Goal: Task Accomplishment & Management: Manage account settings

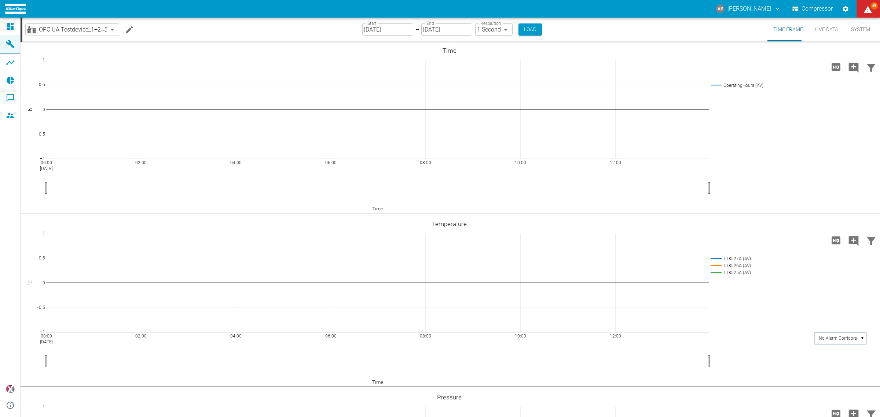
click at [93, 30] on body "AS [PERSON_NAME] Compressor 59 Dashboard Machines Analyses Reports Comments Mem…" at bounding box center [440, 208] width 880 height 417
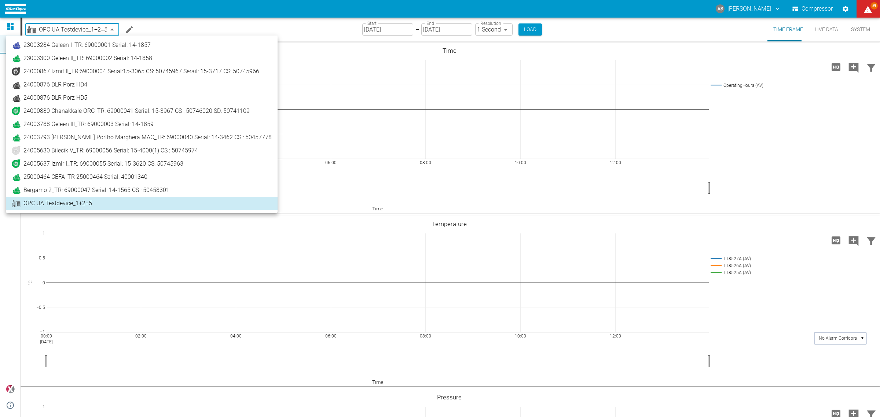
click at [69, 177] on span "25000464 CEFA_TR 25000464 Serial: 40001340" at bounding box center [85, 177] width 124 height 9
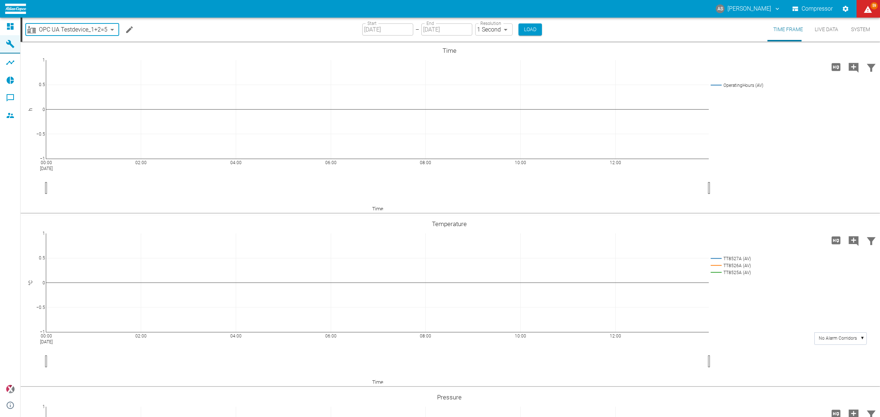
type input "44466a85-c59a-4c11-a2e3-eeff928b5c1e"
type input "[DATE]"
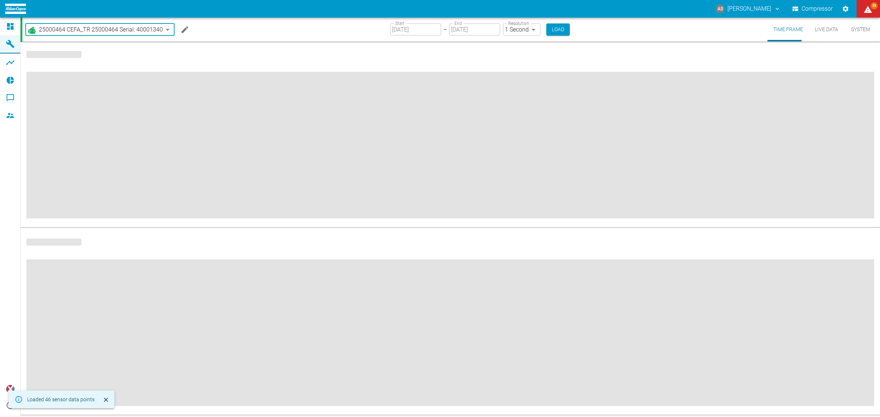
click at [180, 28] on icon "Edit machine" at bounding box center [184, 29] width 9 height 9
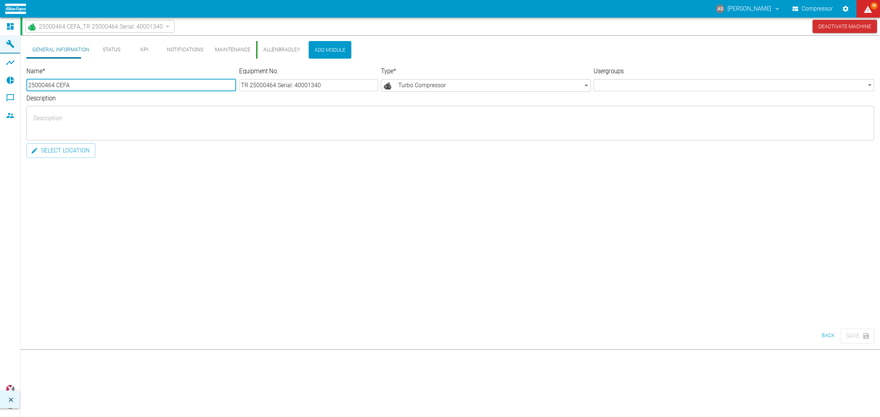
type input "25000464 CEFA"
type input "TR 25000464 Serial: 40001340"
type input "Turbo_Compressor"
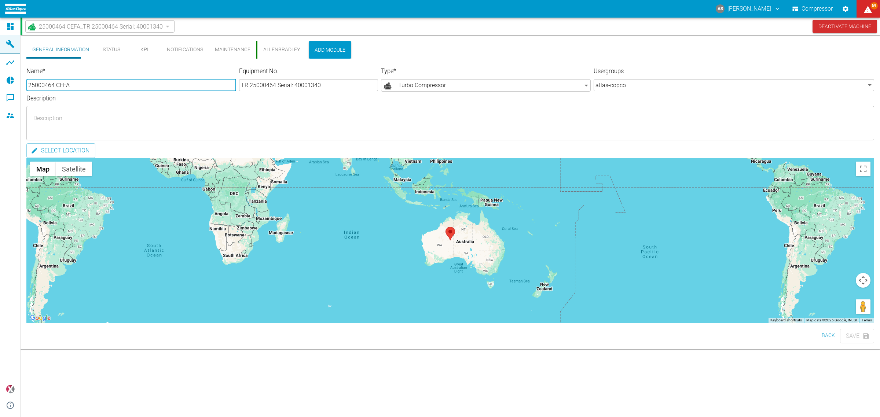
click at [256, 48] on button "AllenBradley" at bounding box center [280, 50] width 49 height 18
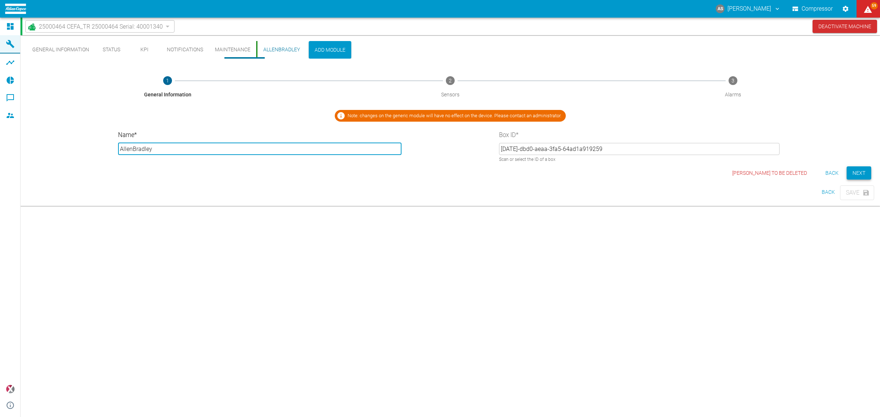
click at [862, 166] on button "Next" at bounding box center [858, 173] width 25 height 14
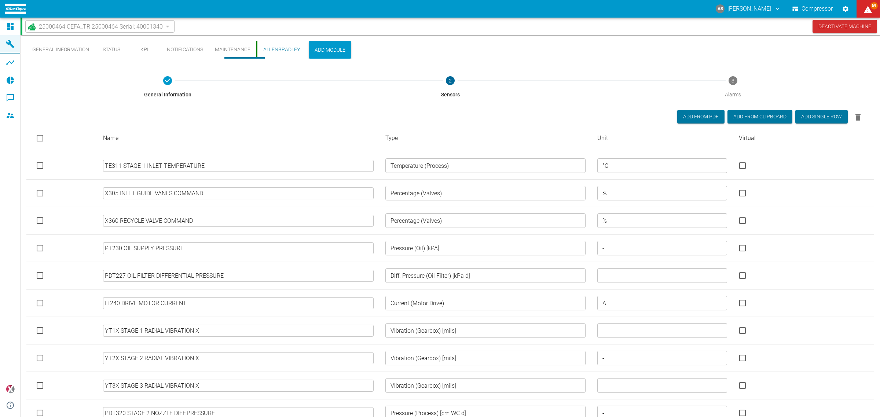
click at [99, 21] on div "25000464 CEFA_TR 25000464 Serial: 40001340" at bounding box center [99, 26] width 149 height 12
click at [96, 25] on span "25000464 CEFA_TR 25000464 Serial: 40001340" at bounding box center [101, 26] width 124 height 8
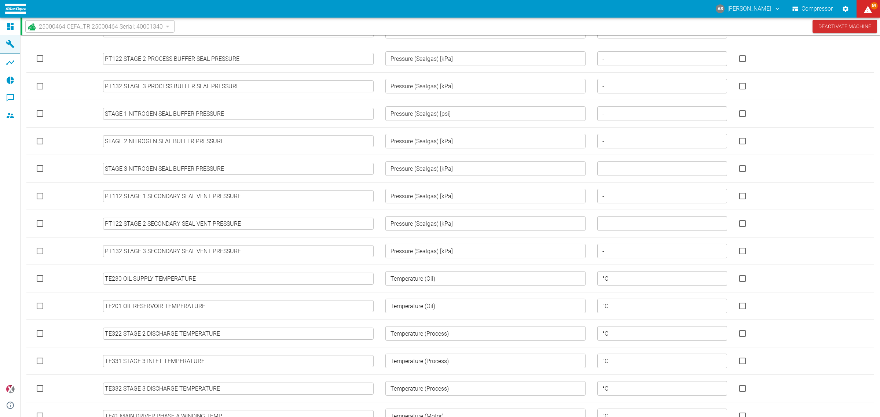
scroll to position [908, 0]
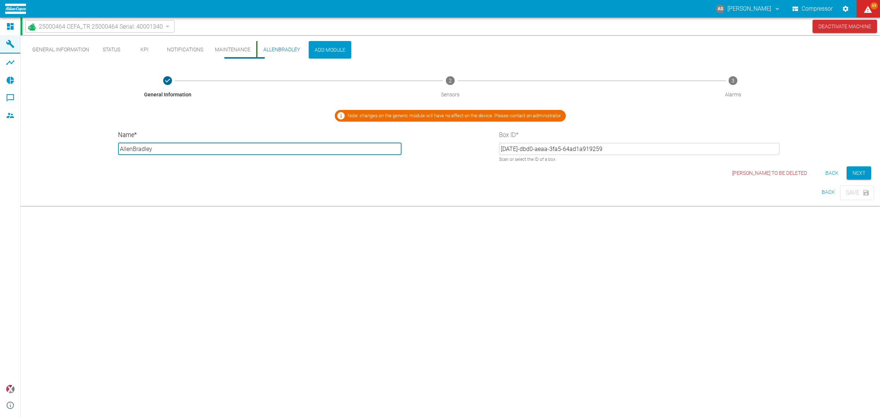
scroll to position [0, 0]
click at [250, 242] on div "General Information Status KPI Notifications Maintenance AllenBradley Add Modul…" at bounding box center [450, 226] width 859 height 382
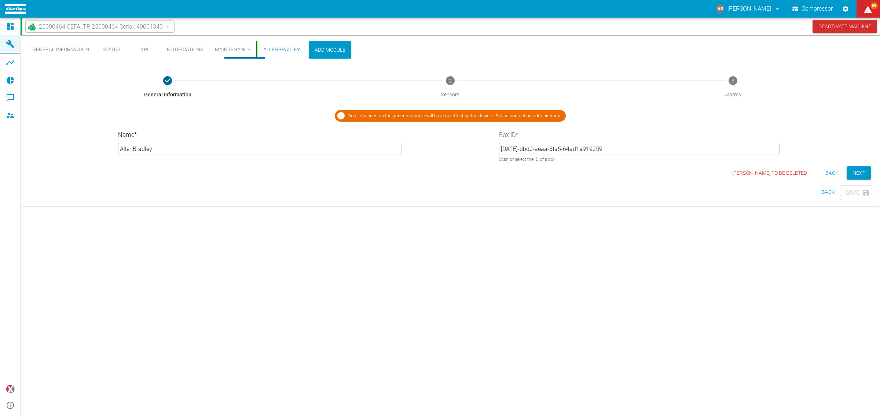
click at [99, 29] on span "25000464 CEFA_TR 25000464 Serial: 40001340" at bounding box center [101, 26] width 124 height 8
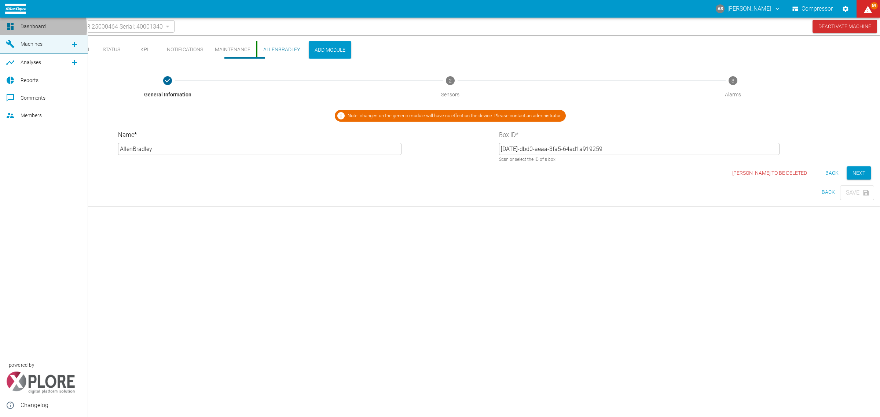
click at [8, 28] on icon at bounding box center [10, 26] width 7 height 7
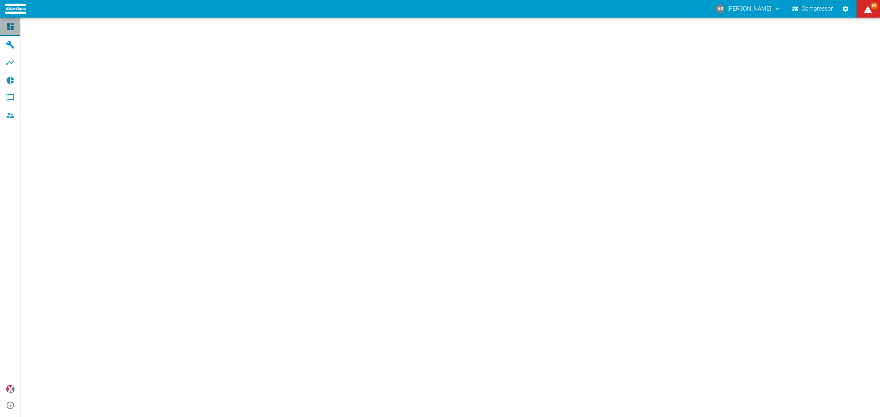
click at [10, 27] on icon at bounding box center [10, 26] width 7 height 7
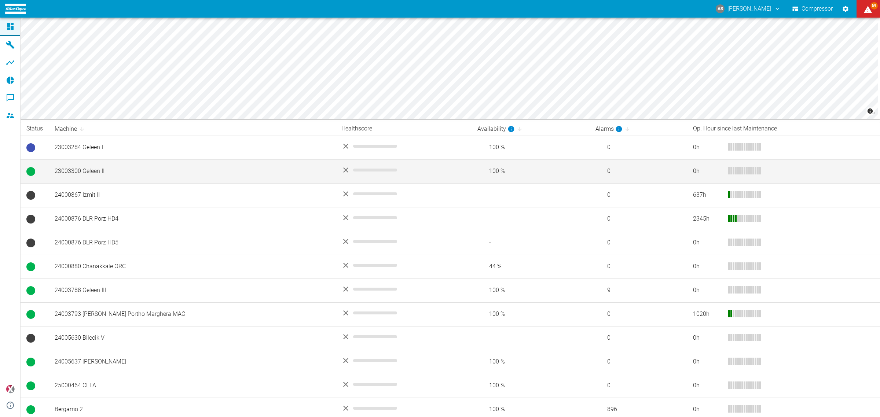
scroll to position [72, 0]
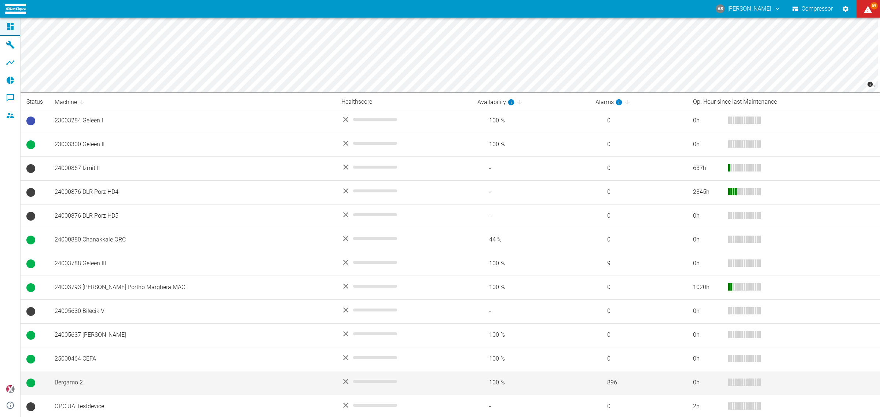
click at [110, 381] on td "Bergamo 2" at bounding box center [192, 383] width 287 height 24
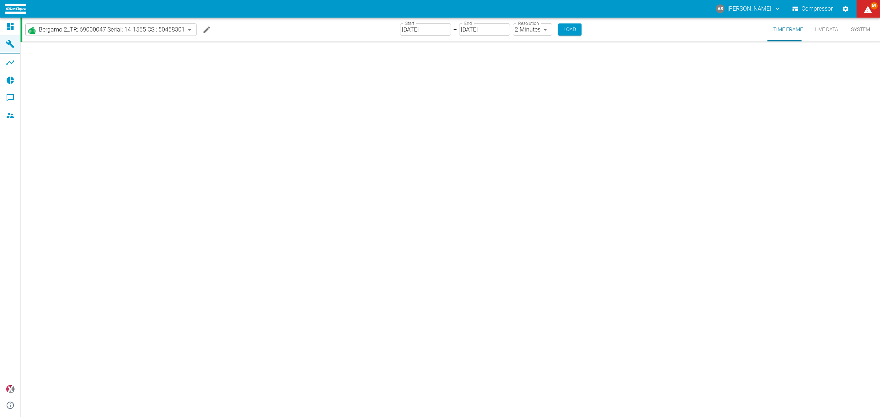
type input "2min"
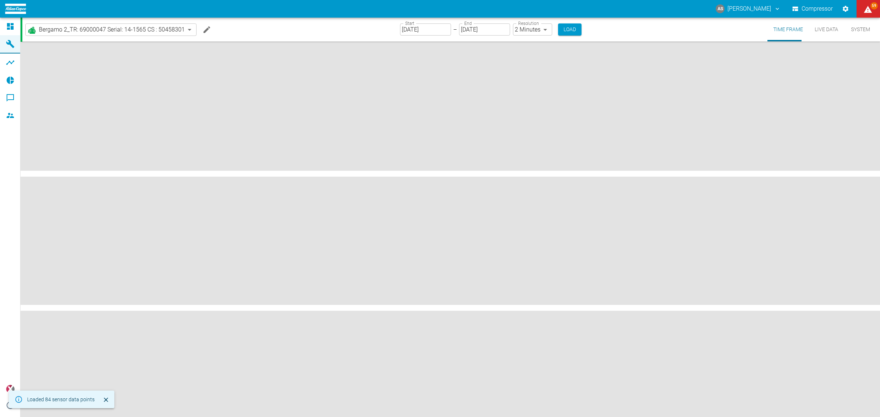
click at [202, 26] on icon "Edit machine" at bounding box center [206, 29] width 9 height 9
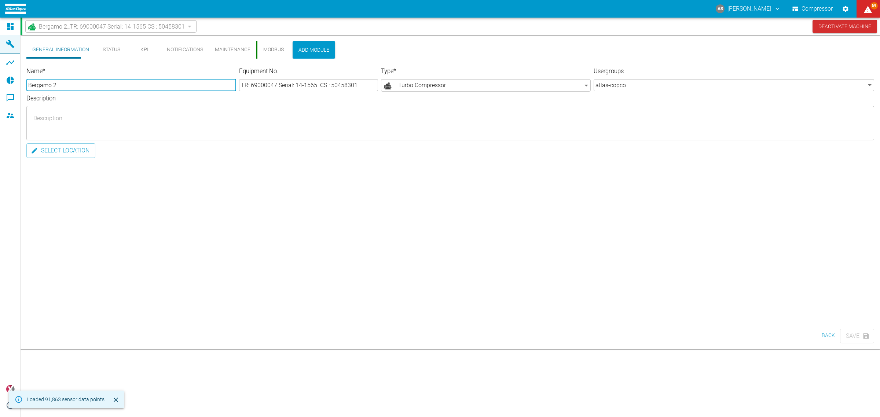
click at [256, 48] on button "Modbus" at bounding box center [272, 50] width 33 height 18
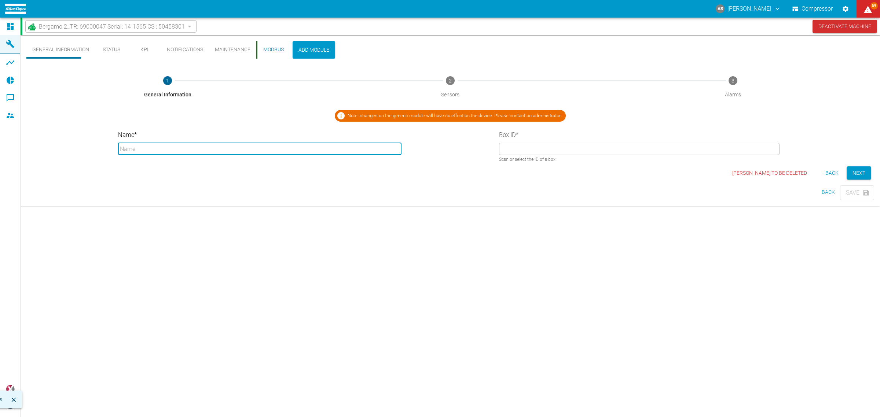
type input "Modbus"
type input "1b8f91b2-e2c4-6014-9953-56785ecdd117"
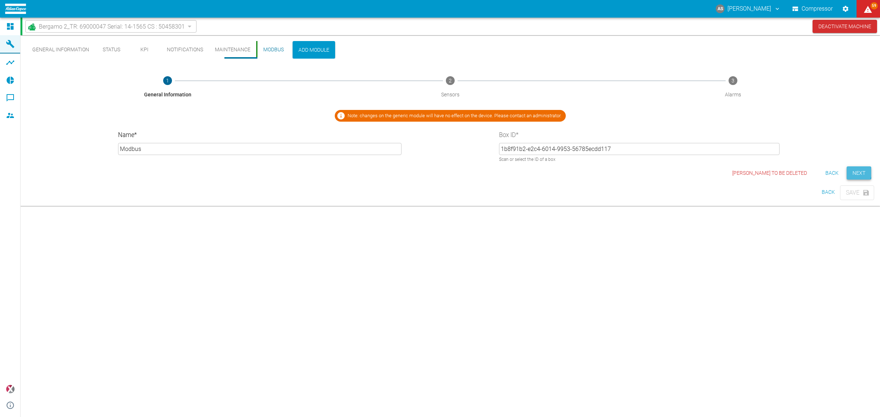
click at [853, 166] on button "Next" at bounding box center [858, 173] width 25 height 14
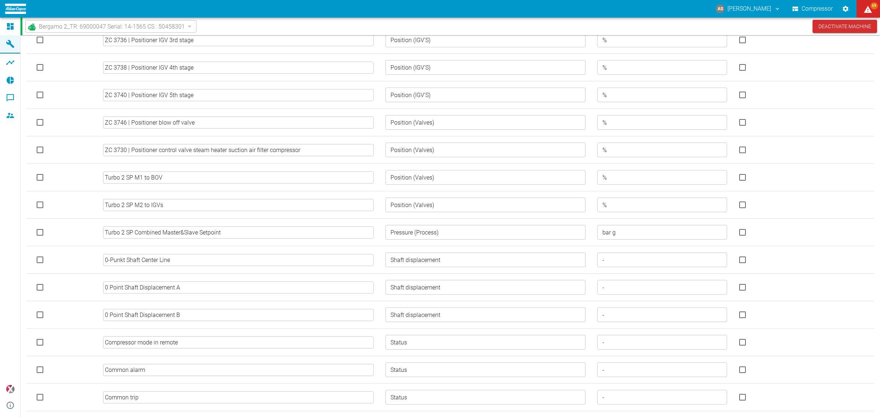
scroll to position [1872, 0]
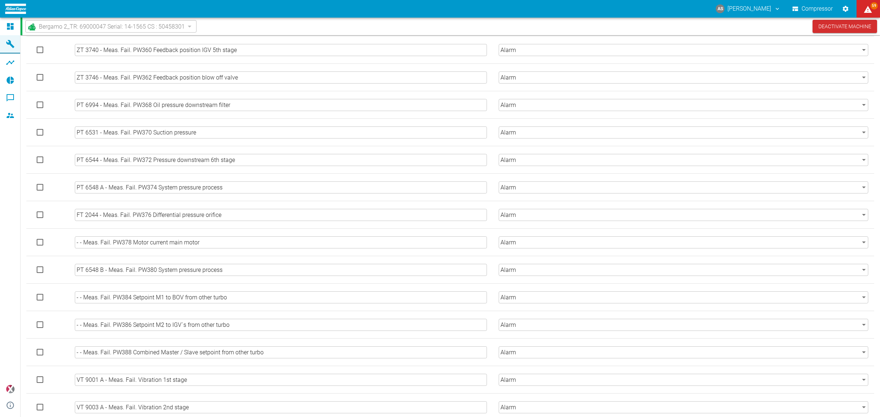
scroll to position [4054, 0]
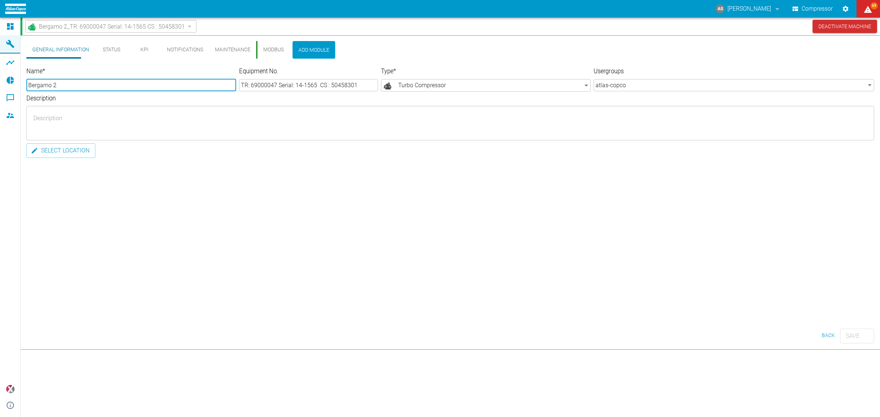
scroll to position [0, 0]
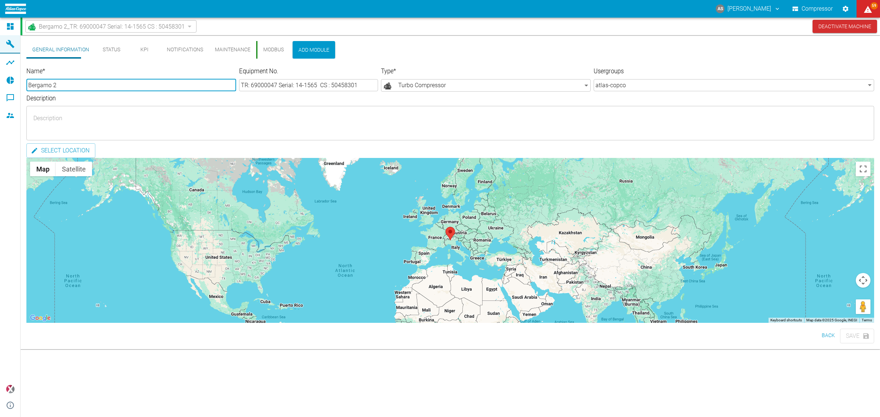
click at [209, 50] on button "Maintenance" at bounding box center [232, 50] width 47 height 18
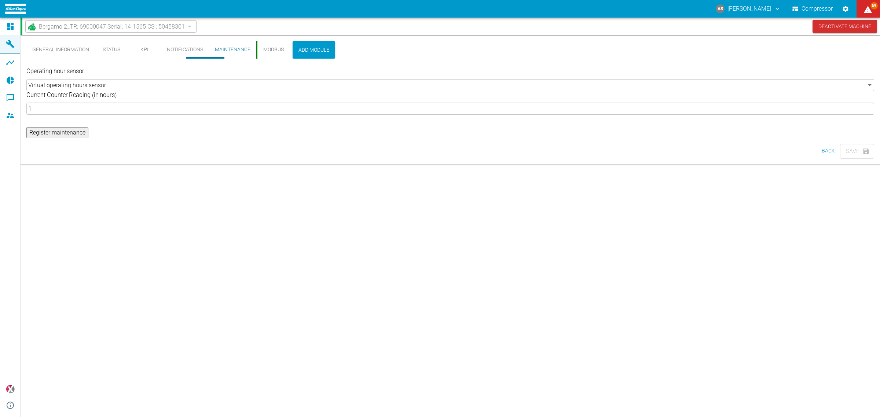
click at [174, 51] on button "Notifications" at bounding box center [185, 50] width 48 height 18
click at [131, 48] on button "KPI" at bounding box center [144, 50] width 33 height 18
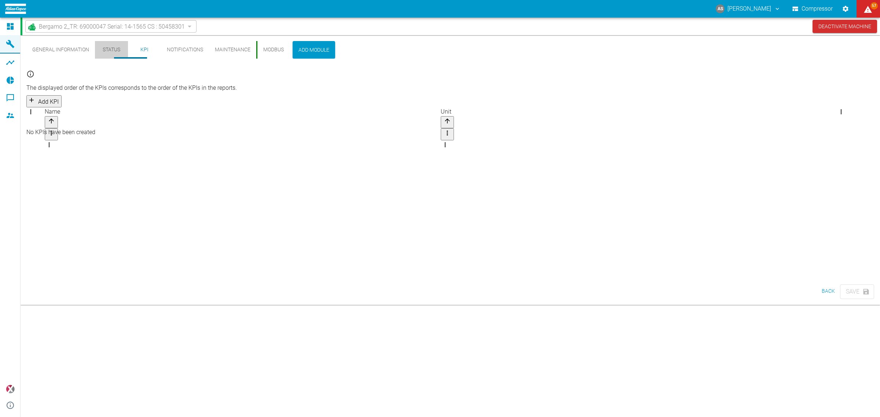
click at [97, 49] on button "Status" at bounding box center [111, 50] width 33 height 18
